Goal: Task Accomplishment & Management: Manage account settings

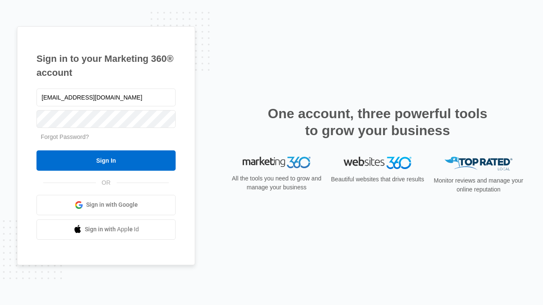
type input "[EMAIL_ADDRESS][DOMAIN_NAME]"
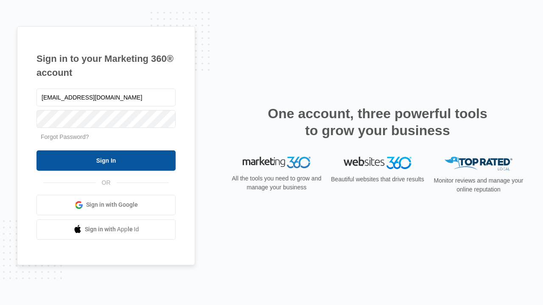
click at [106, 160] on input "Sign In" at bounding box center [105, 161] width 139 height 20
